Goal: Task Accomplishment & Management: Manage account settings

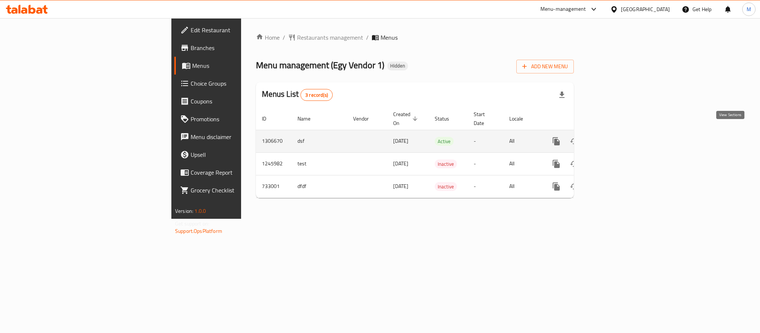
click at [614, 137] on icon "enhanced table" at bounding box center [609, 141] width 9 height 9
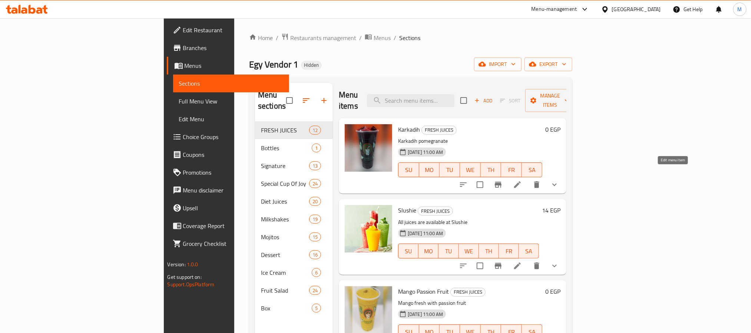
click at [522, 180] on icon at bounding box center [517, 184] width 9 height 9
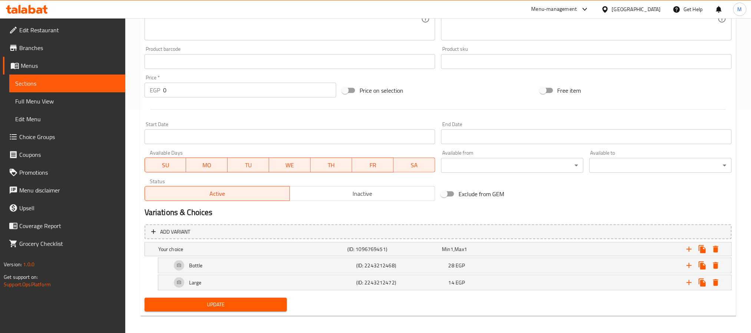
scroll to position [228, 0]
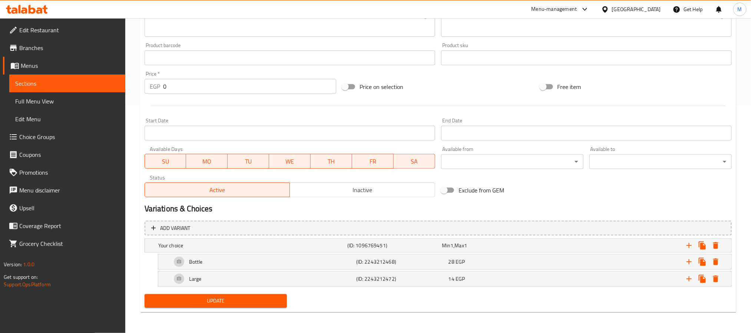
click at [336, 183] on button "Inactive" at bounding box center [363, 189] width 146 height 15
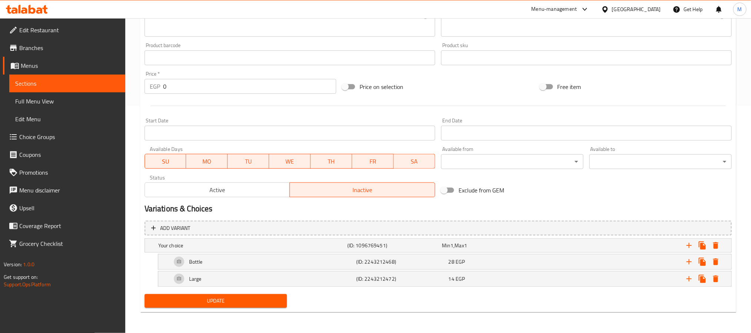
click at [263, 309] on div "Update" at bounding box center [216, 301] width 148 height 20
click at [259, 304] on span "Update" at bounding box center [216, 300] width 130 height 9
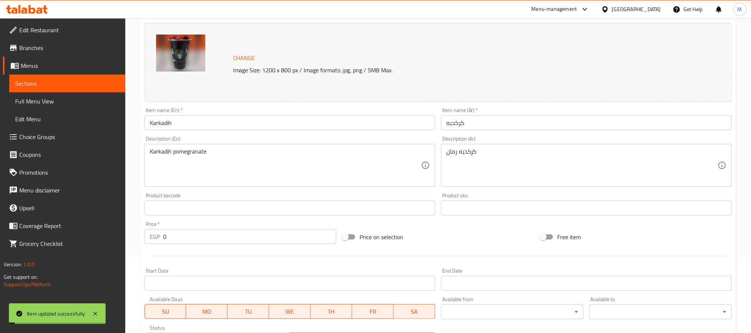
scroll to position [0, 0]
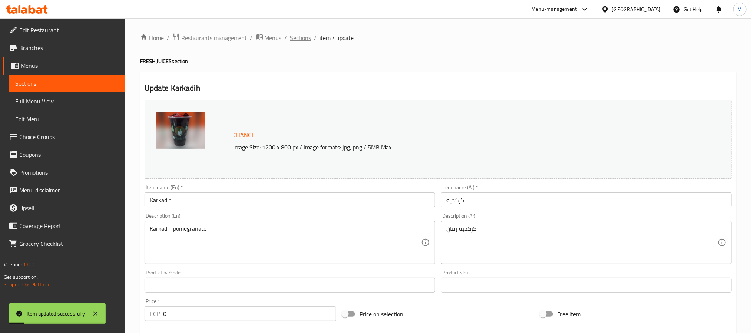
click at [303, 40] on span "Sections" at bounding box center [300, 37] width 21 height 9
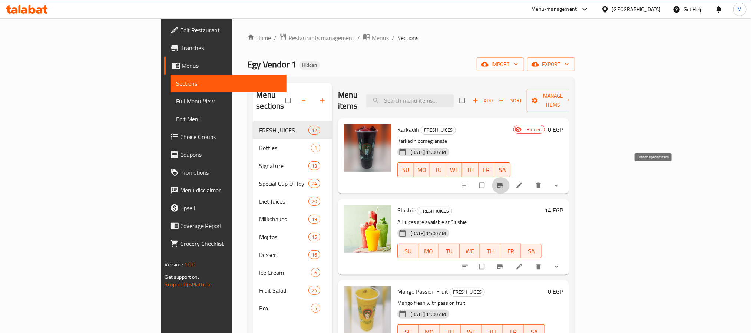
click at [503, 183] on icon "Branch-specific-item" at bounding box center [501, 185] width 6 height 5
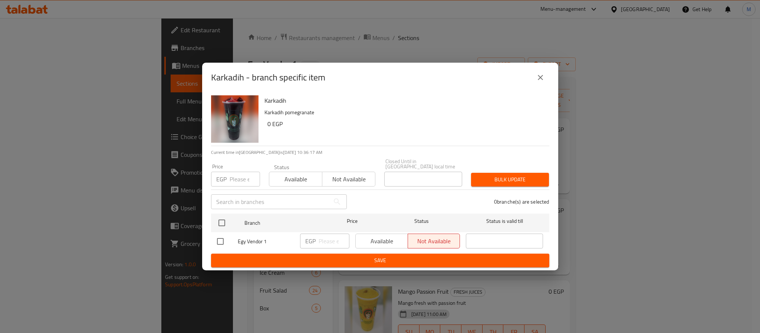
click at [390, 236] on div "Available Not available" at bounding box center [407, 241] width 105 height 15
click at [541, 80] on icon "close" at bounding box center [540, 77] width 9 height 9
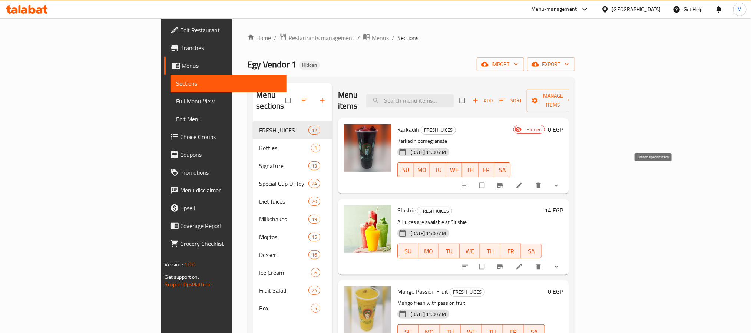
click at [566, 182] on div at bounding box center [511, 185] width 109 height 16
click at [531, 179] on li at bounding box center [520, 185] width 21 height 12
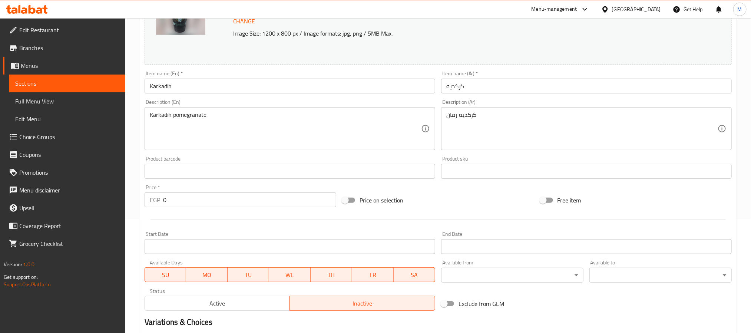
scroll to position [228, 0]
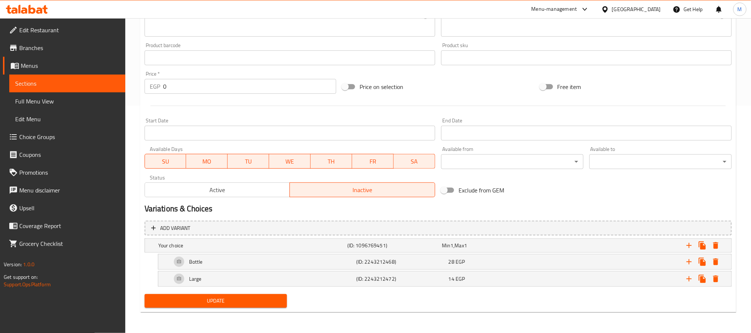
click at [242, 194] on span "Active" at bounding box center [217, 190] width 139 height 11
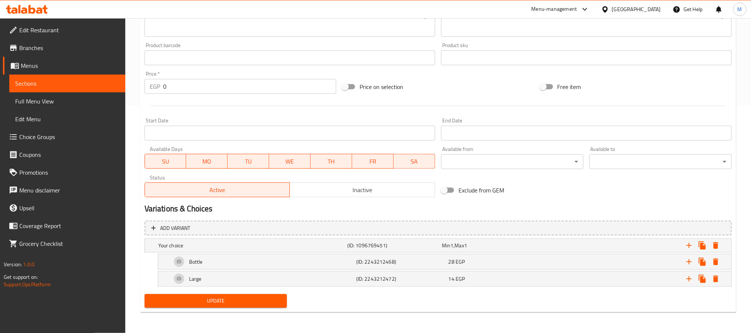
click at [214, 308] on div "Update" at bounding box center [216, 301] width 148 height 20
click at [214, 306] on button "Update" at bounding box center [216, 301] width 142 height 14
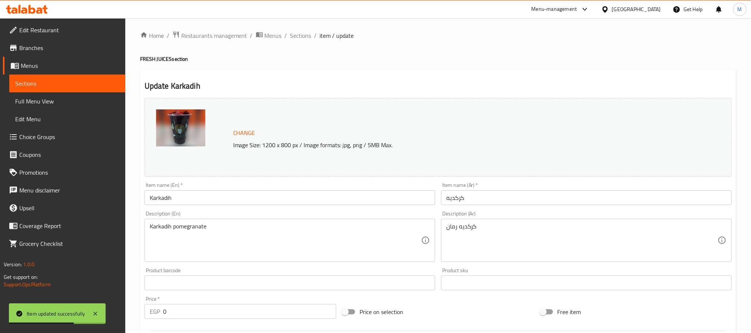
scroll to position [0, 0]
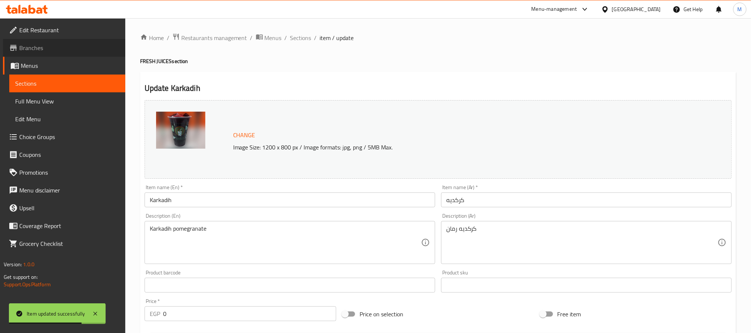
click at [67, 46] on span "Branches" at bounding box center [69, 47] width 100 height 9
